Goal: Task Accomplishment & Management: Complete application form

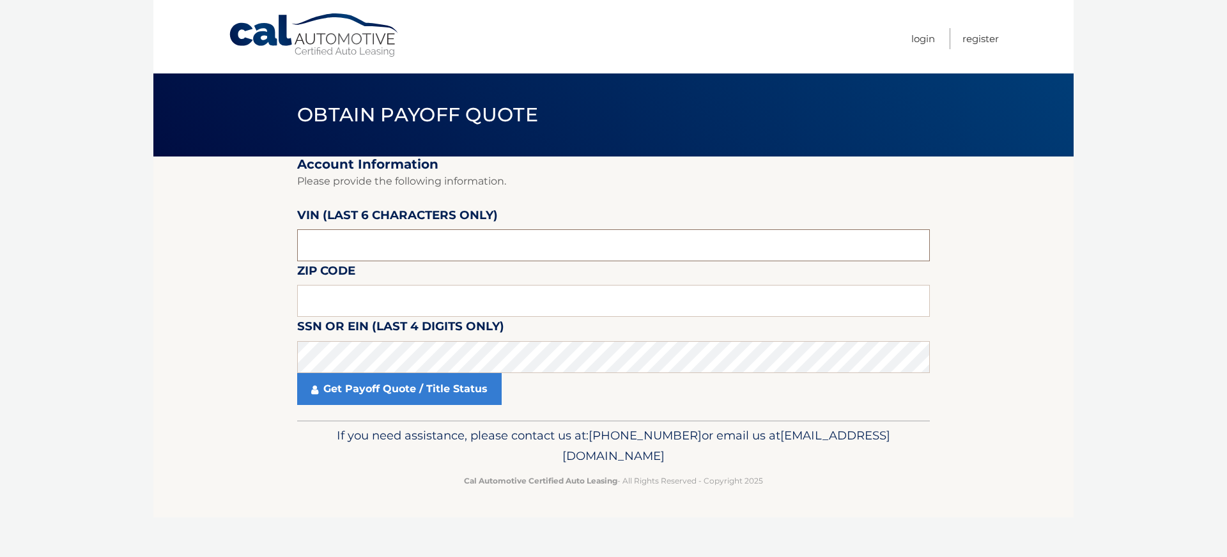
click at [355, 252] on input "text" at bounding box center [613, 245] width 633 height 32
click at [350, 247] on input "text" at bounding box center [613, 245] width 633 height 32
paste input "605327"
type input "605327"
drag, startPoint x: 339, startPoint y: 309, endPoint x: 304, endPoint y: 247, distance: 72.1
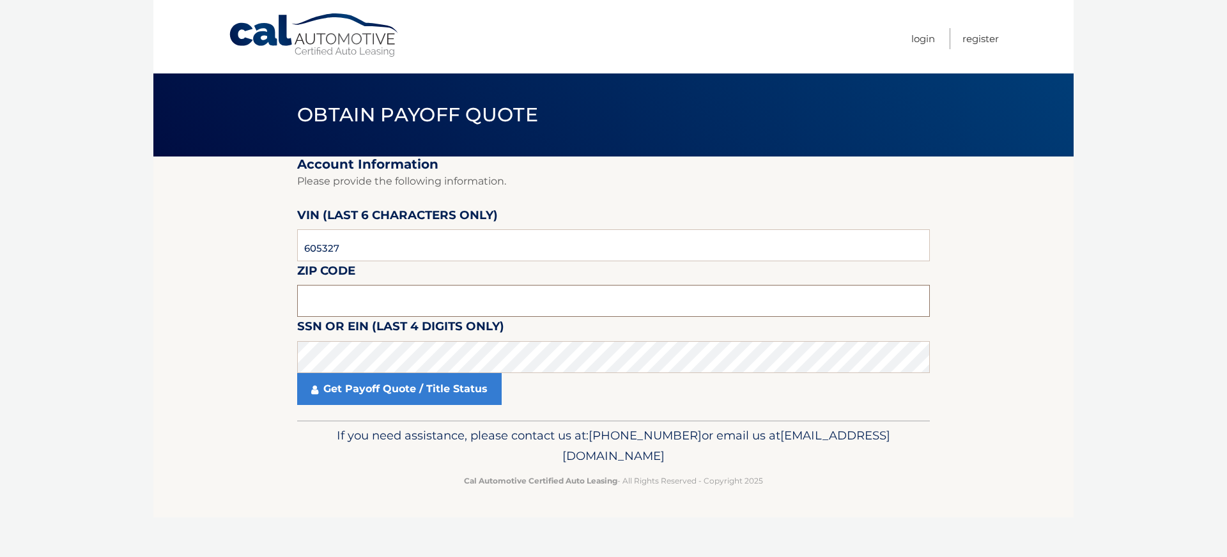
click at [339, 309] on input "text" at bounding box center [613, 301] width 633 height 32
type input "1650"
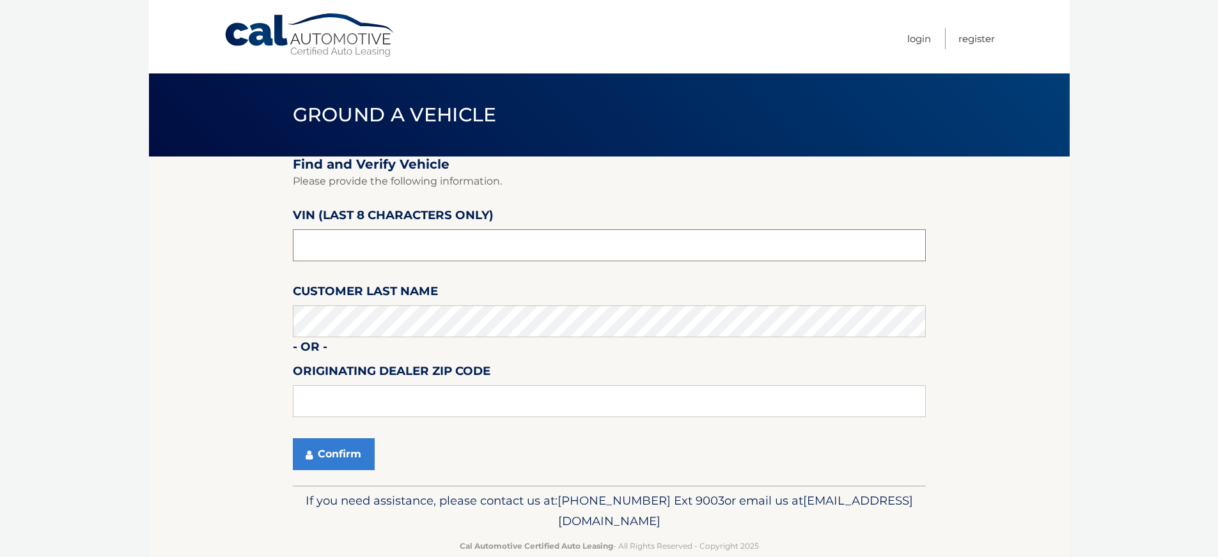
click at [336, 251] on input "text" at bounding box center [609, 245] width 633 height 32
click at [348, 249] on input "text" at bounding box center [609, 245] width 633 height 32
paste input "N8605327"
type input "N8605327"
click at [336, 451] on button "Confirm" at bounding box center [334, 454] width 82 height 32
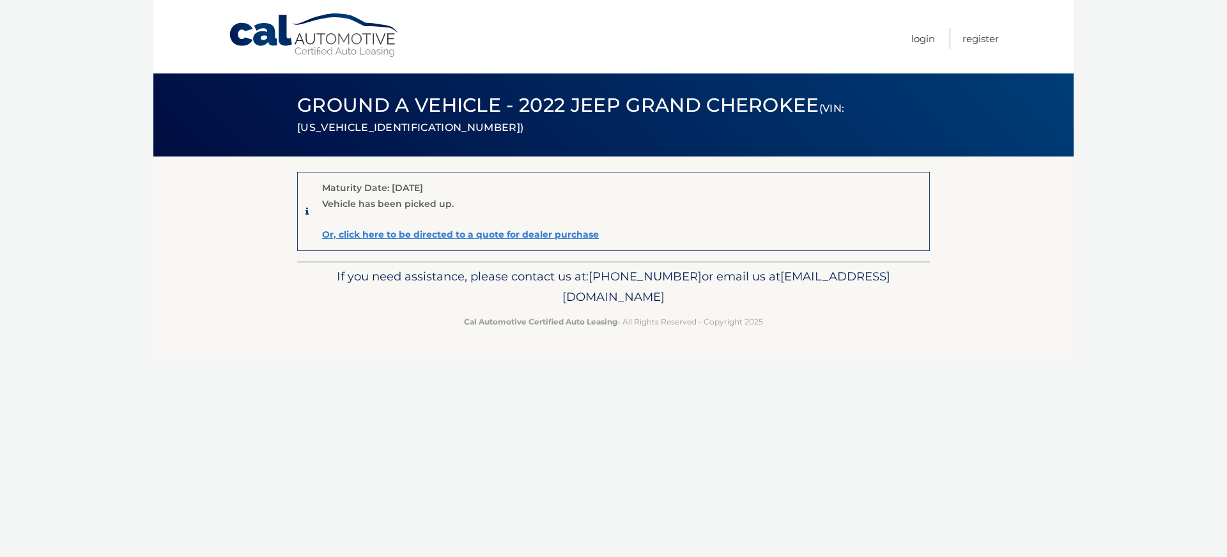
drag, startPoint x: 406, startPoint y: 197, endPoint x: 473, endPoint y: 204, distance: 67.5
click at [473, 204] on div "Maturity Date: 11/20/2025 Vehicle has been picked up. Or, click here to be dire…" at bounding box center [458, 211] width 281 height 63
click at [473, 204] on div "Vehicle has been picked up." at bounding box center [458, 204] width 281 height 16
drag, startPoint x: 348, startPoint y: 183, endPoint x: 282, endPoint y: 173, distance: 67.3
click at [282, 173] on section "Maturity Date: 11/20/2025 Vehicle has been picked up. Or, click here to be dire…" at bounding box center [613, 209] width 920 height 105
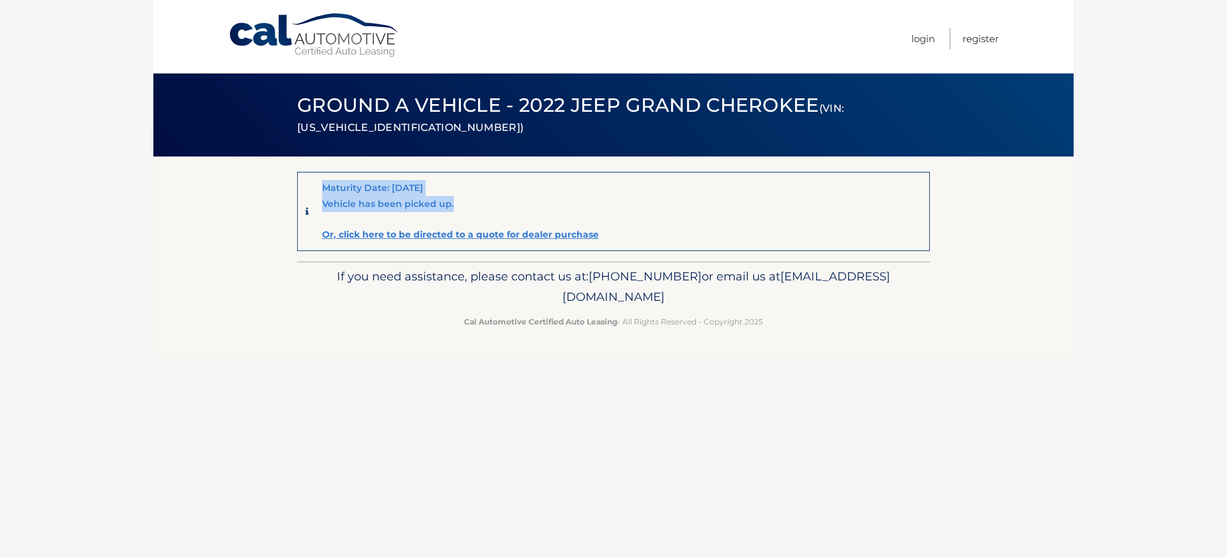
click at [300, 174] on div "Maturity Date: 11/20/2025 Vehicle has been picked up. Or, click here to be dire…" at bounding box center [613, 211] width 633 height 79
drag, startPoint x: 324, startPoint y: 182, endPoint x: 500, endPoint y: 201, distance: 177.4
click at [500, 201] on div "Maturity Date: 11/20/2025 Vehicle has been picked up. Or, click here to be dire…" at bounding box center [458, 211] width 281 height 63
click at [500, 201] on div "Vehicle has been picked up." at bounding box center [458, 204] width 281 height 16
drag, startPoint x: 385, startPoint y: 196, endPoint x: 283, endPoint y: 178, distance: 103.2
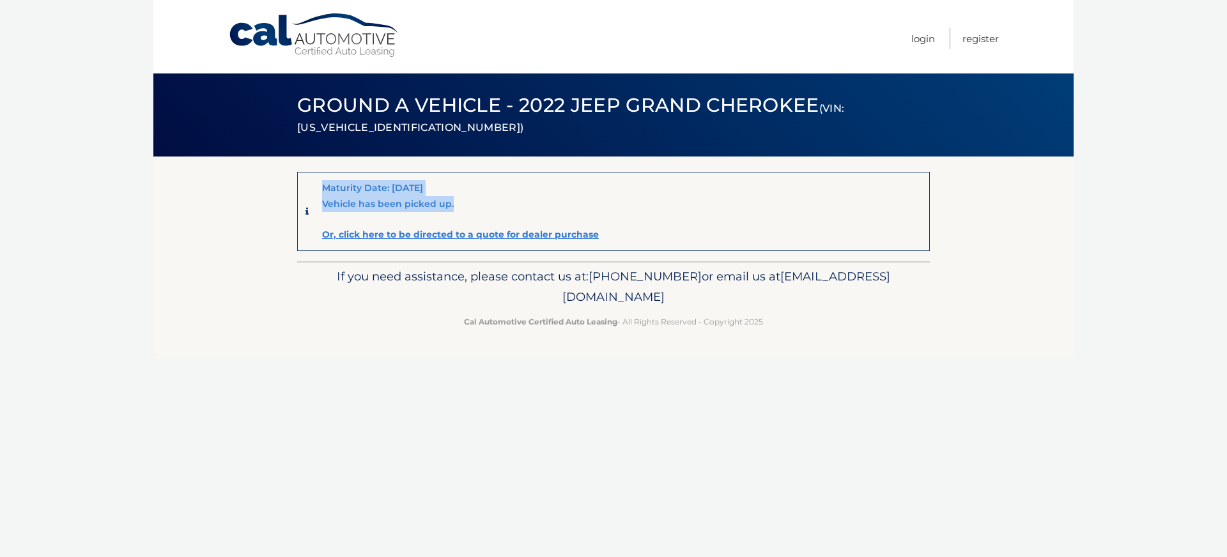
click at [283, 178] on section "Maturity Date: 11/20/2025 Vehicle has been picked up. Or, click here to be dire…" at bounding box center [613, 209] width 920 height 105
click at [295, 178] on section "Maturity Date: 11/20/2025 Vehicle has been picked up. Or, click here to be dire…" at bounding box center [613, 209] width 920 height 105
drag, startPoint x: 336, startPoint y: 183, endPoint x: 482, endPoint y: 209, distance: 148.7
click at [482, 209] on div "Maturity Date: 11/20/2025 Vehicle has been picked up. Or, click here to be dire…" at bounding box center [454, 211] width 290 height 63
drag, startPoint x: 482, startPoint y: 209, endPoint x: 425, endPoint y: 198, distance: 58.0
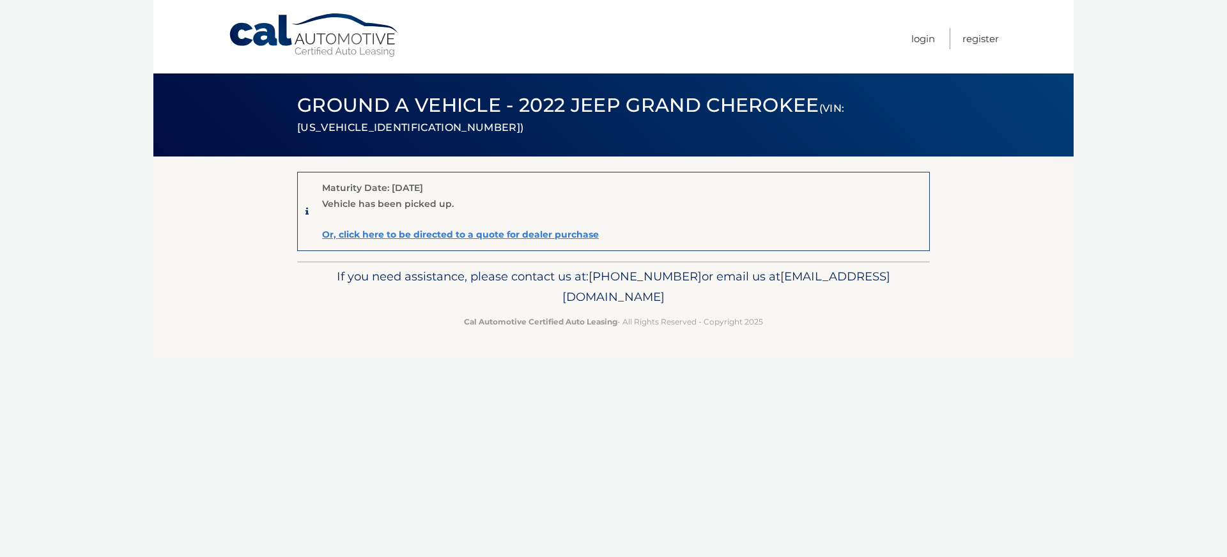
click at [476, 206] on div "Vehicle has been picked up." at bounding box center [458, 204] width 281 height 16
drag, startPoint x: 425, startPoint y: 198, endPoint x: 332, endPoint y: 183, distance: 93.7
click at [333, 183] on div "Maturity Date: 11/20/2025 Vehicle has been picked up. Or, click here to be dire…" at bounding box center [458, 211] width 281 height 63
drag, startPoint x: 221, startPoint y: 139, endPoint x: 230, endPoint y: 136, distance: 9.3
click at [224, 137] on div "Ground a Vehicle - 2022 Jeep Grand Cherokee (VIN: 1C4RJHBG1N8605327)" at bounding box center [613, 115] width 920 height 83
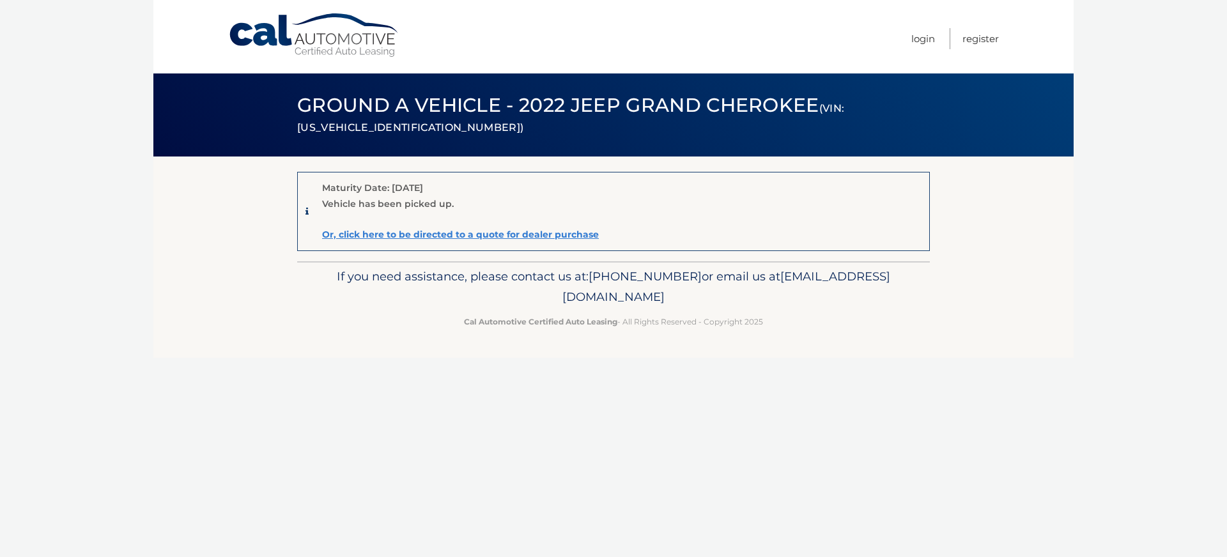
click at [360, 131] on small "(VIN: 1C4RJHBG1N8605327)" at bounding box center [570, 117] width 547 height 31
copy small "1C4RJHBG1N8605327"
drag, startPoint x: 323, startPoint y: 206, endPoint x: 478, endPoint y: 201, distance: 155.4
click at [478, 201] on div "Vehicle has been picked up." at bounding box center [458, 204] width 281 height 16
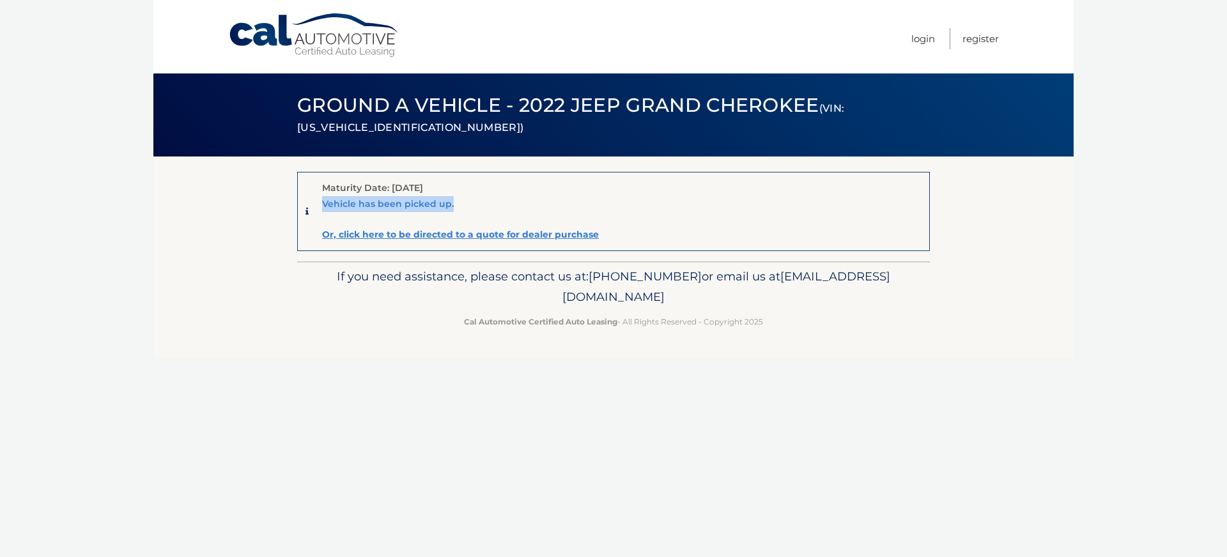
click at [478, 201] on div "Vehicle has been picked up." at bounding box center [458, 204] width 281 height 16
